Goal: Navigation & Orientation: Find specific page/section

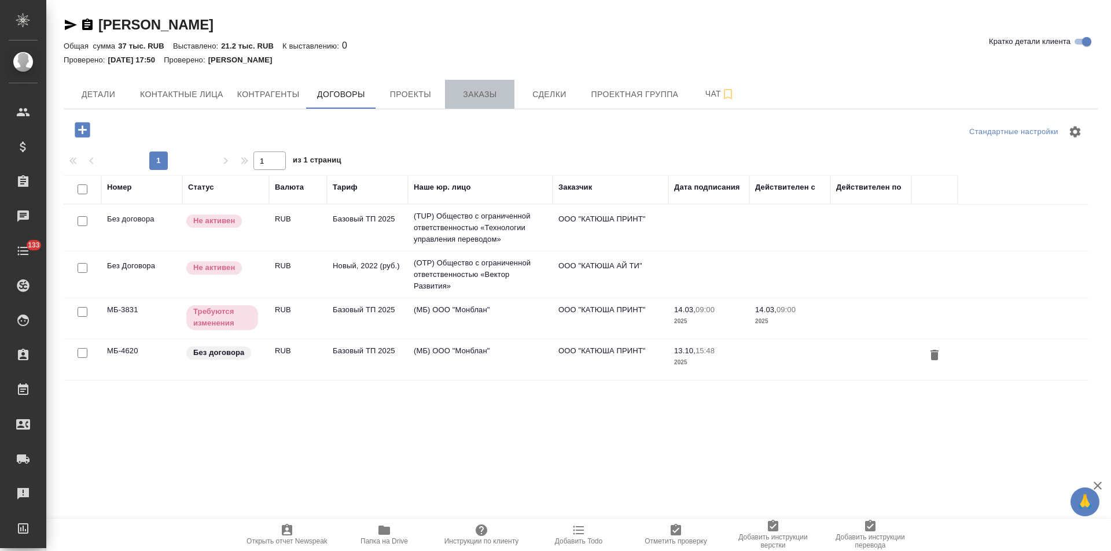
click at [476, 99] on span "Заказы" at bounding box center [480, 94] width 56 height 14
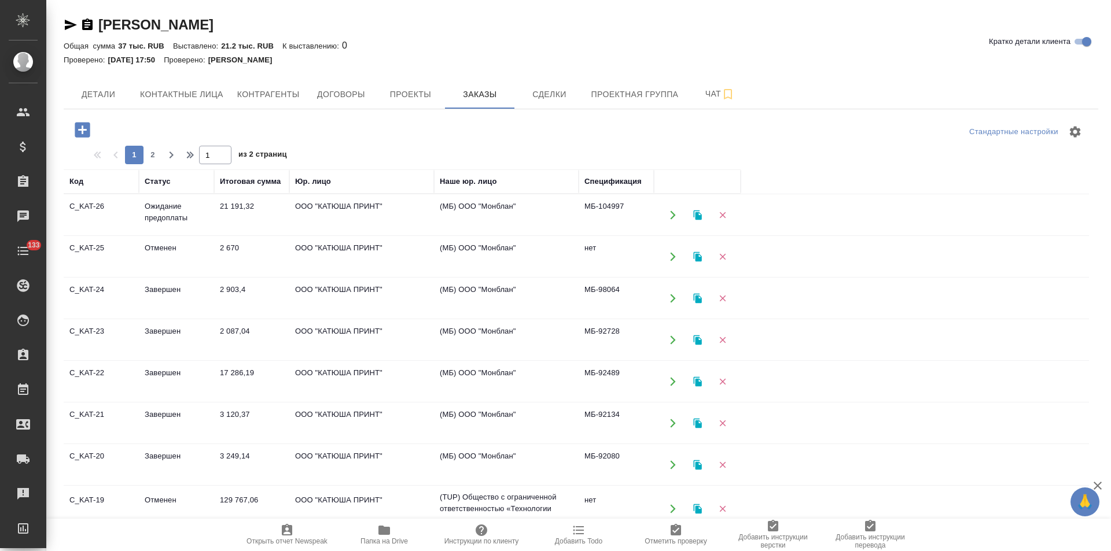
click at [509, 219] on td "(МБ) ООО "Монблан"" at bounding box center [506, 215] width 145 height 41
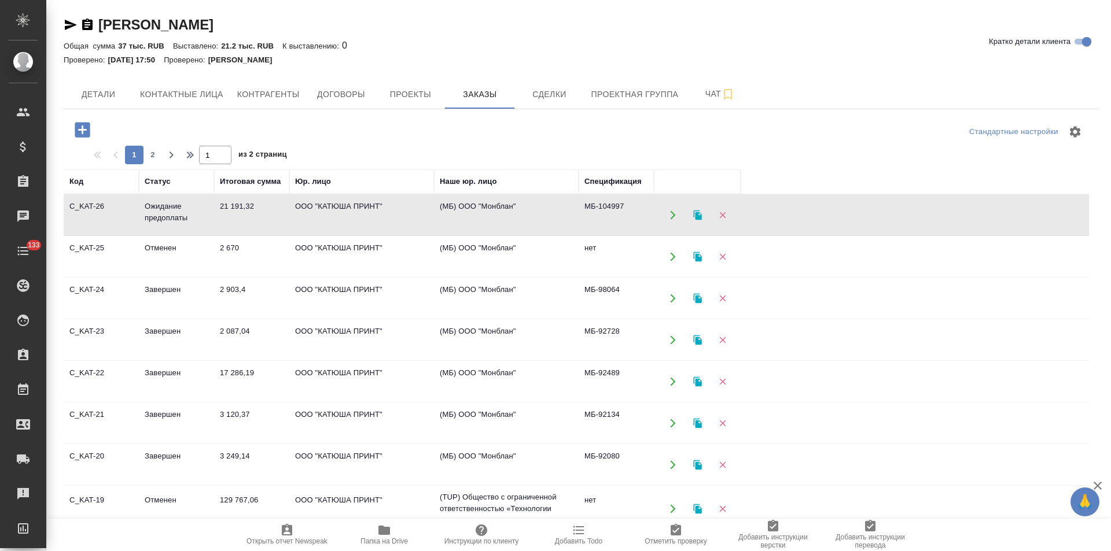
click at [509, 219] on td "(МБ) ООО "Монблан"" at bounding box center [506, 215] width 145 height 41
click at [355, 94] on span "Договоры" at bounding box center [341, 94] width 56 height 14
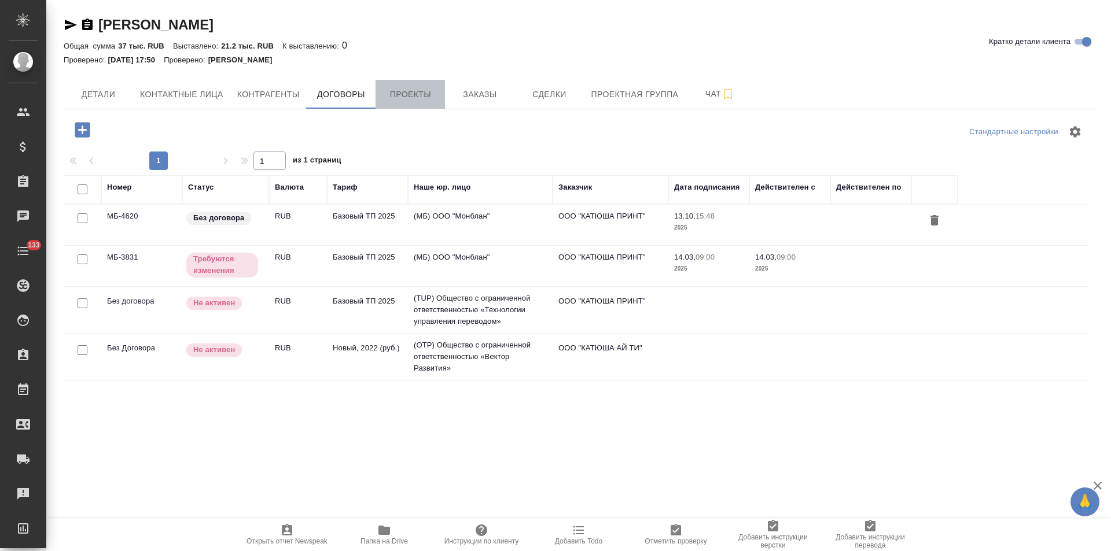
click at [428, 101] on span "Проекты" at bounding box center [410, 94] width 56 height 14
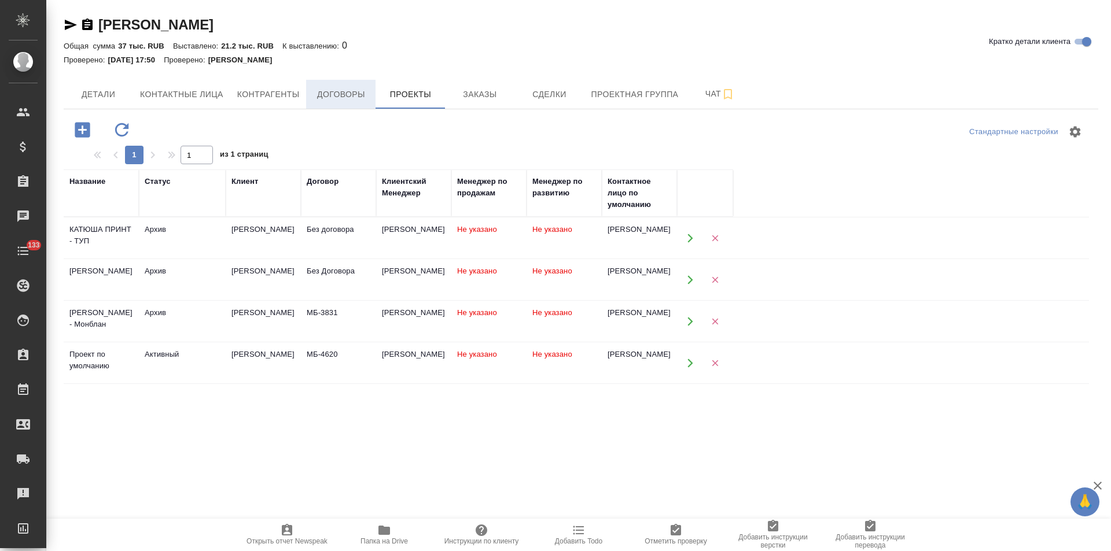
click at [333, 97] on span "Договоры" at bounding box center [341, 94] width 56 height 14
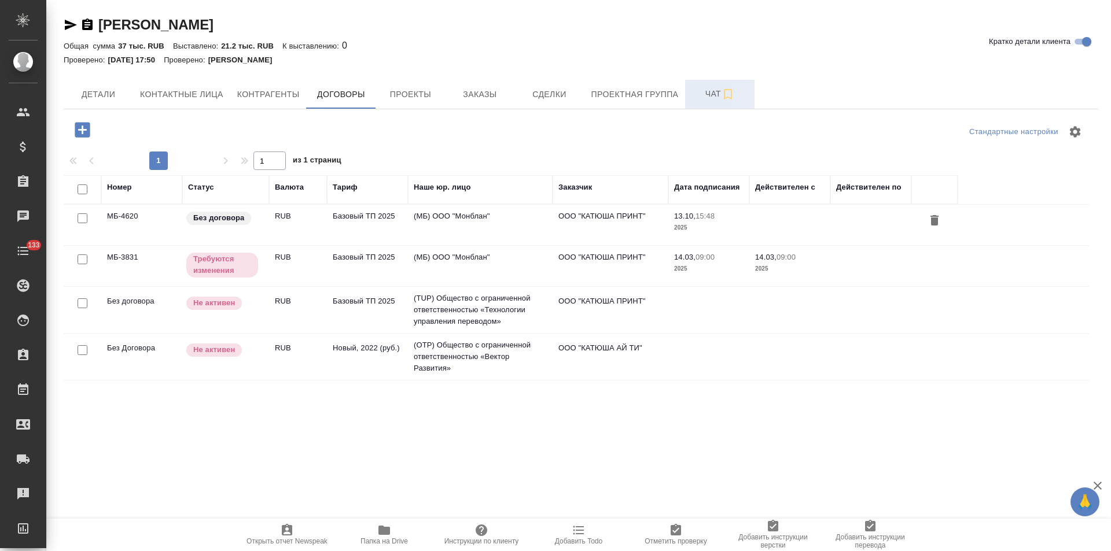
click at [692, 92] on span "Чат" at bounding box center [720, 94] width 56 height 14
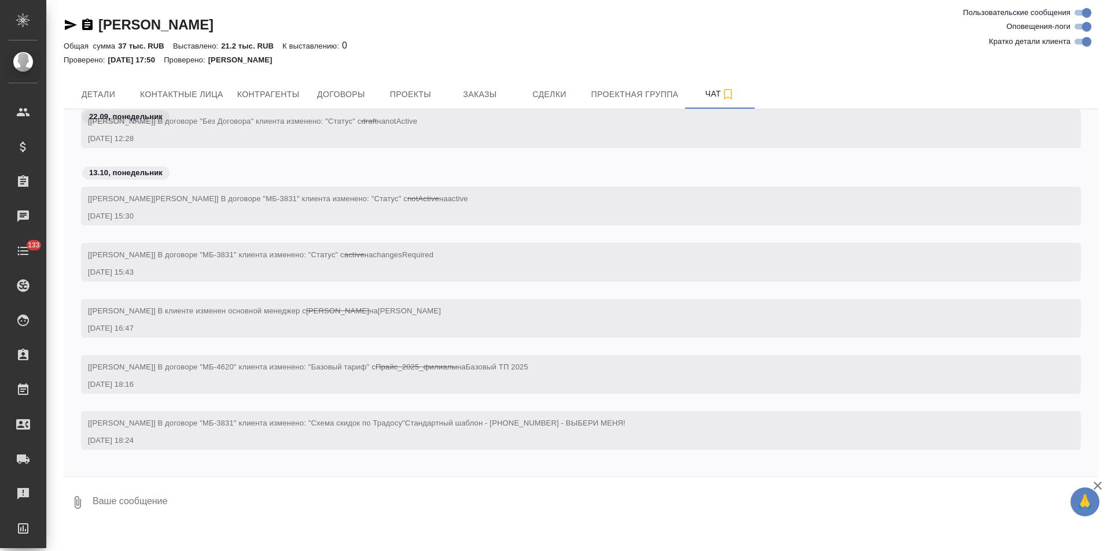
scroll to position [1021, 0]
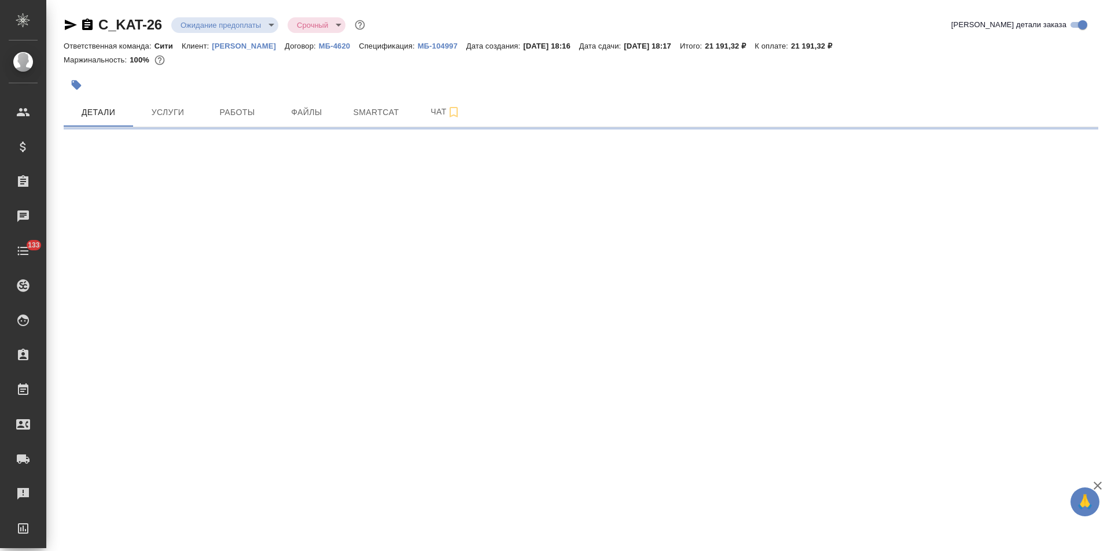
select select "RU"
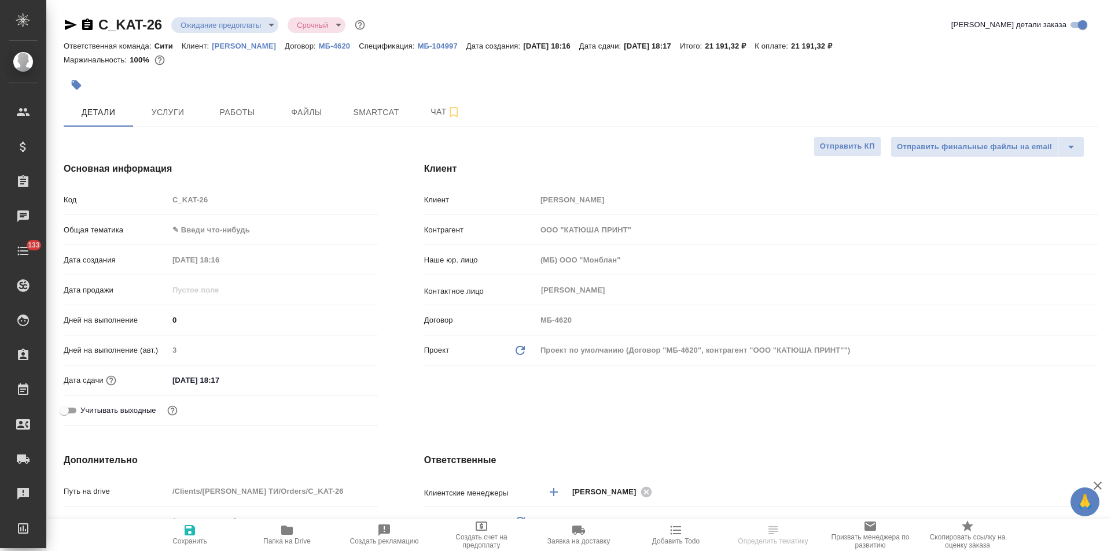
type textarea "x"
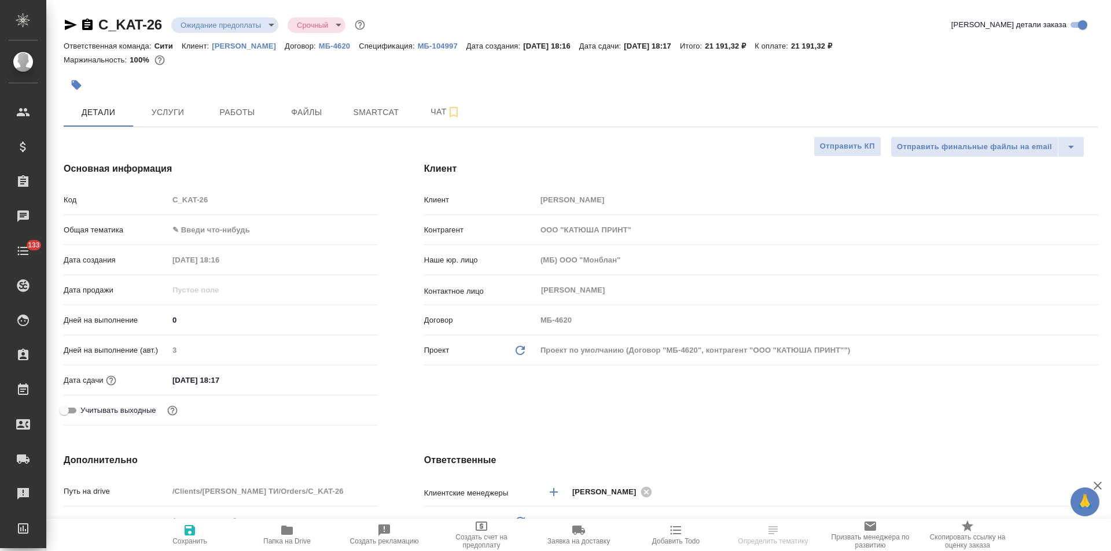
type textarea "x"
select select "RU"
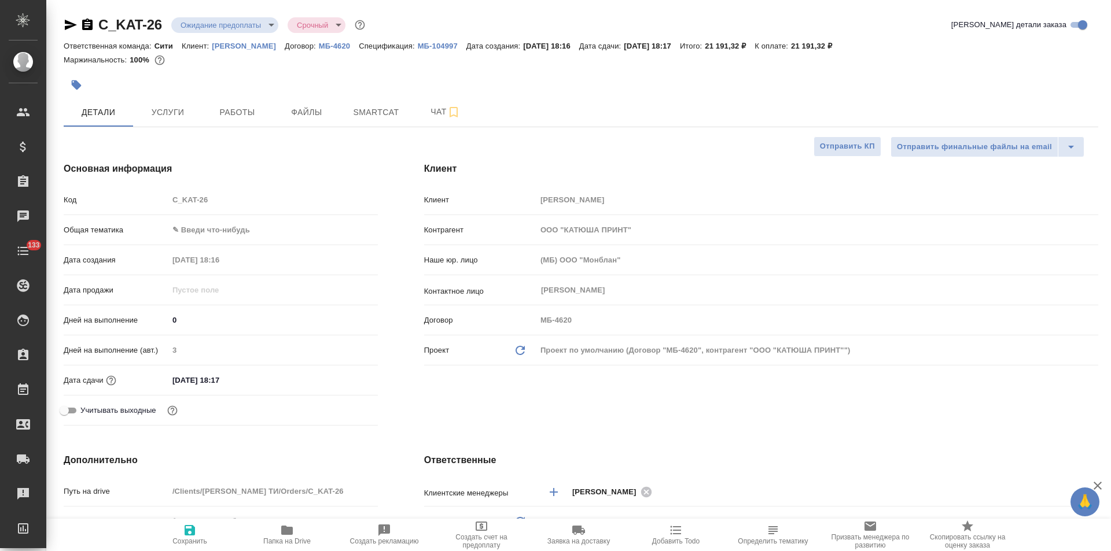
type textarea "x"
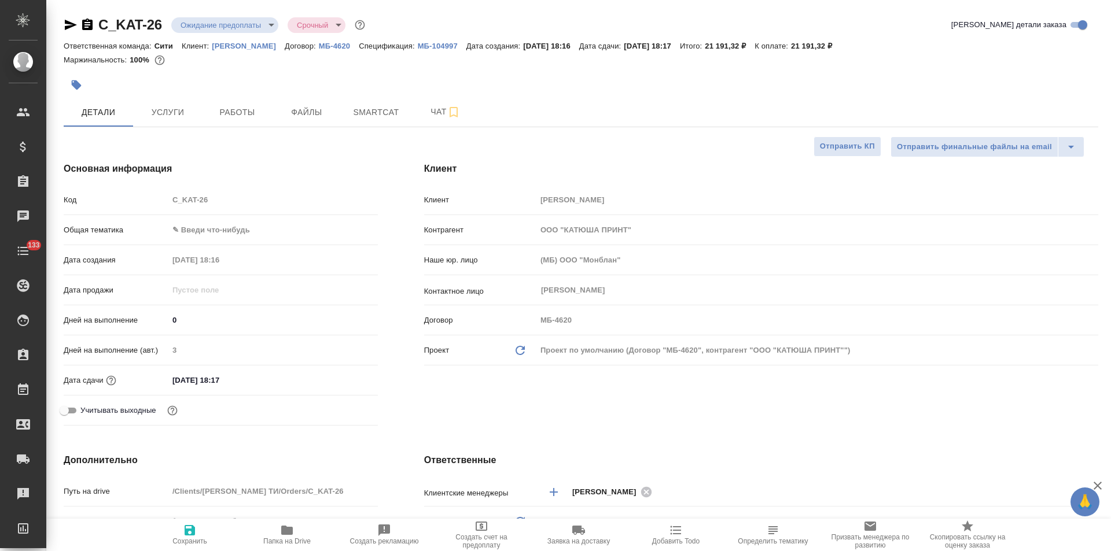
type textarea "x"
